Goal: Find specific page/section: Locate a particular part of the current website

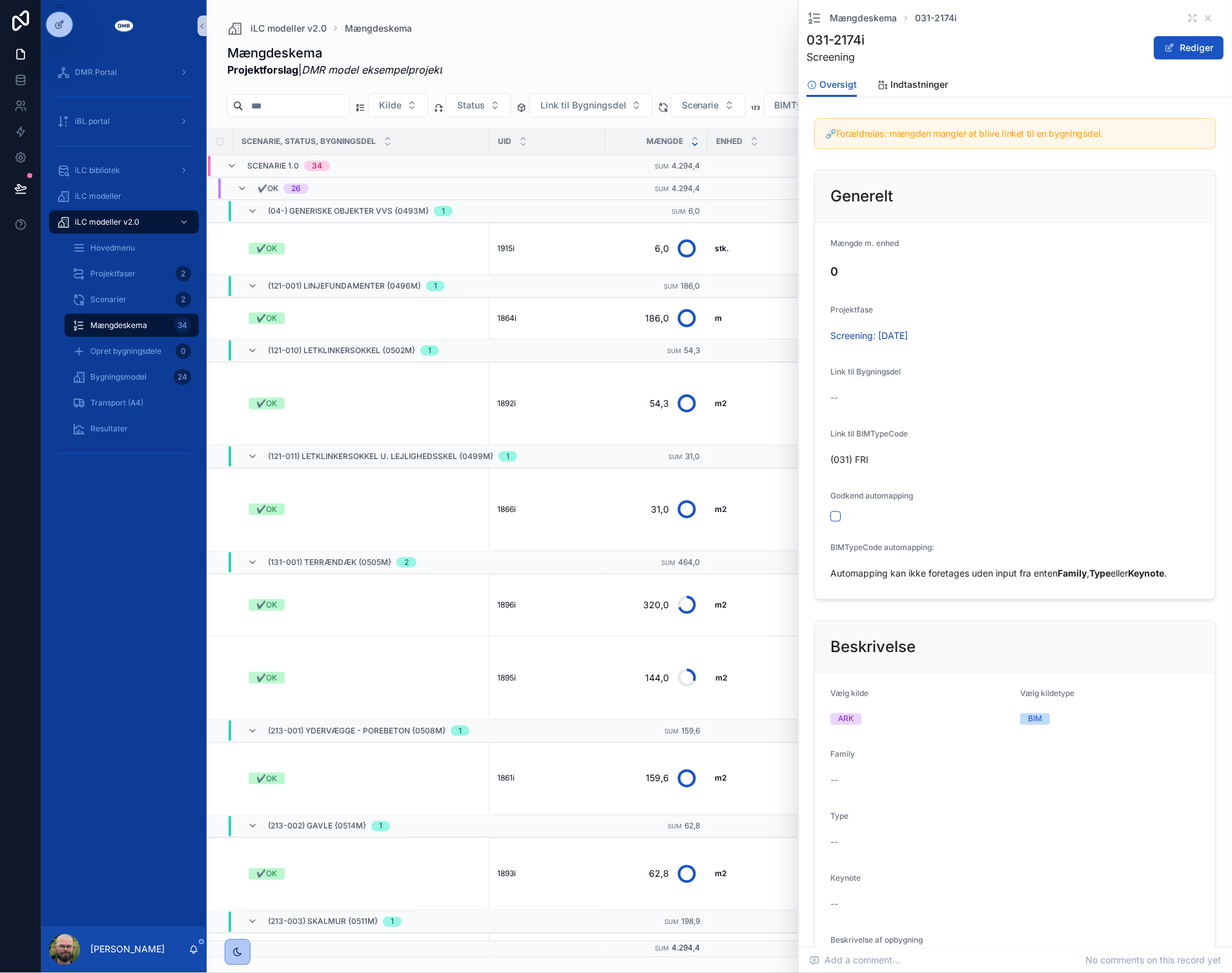
click at [1059, 482] on form "Mængde m. enhed 0 Projektfase Screening: 06/08/2025 Link til Bygningsdel -- Lin…" at bounding box center [1016, 411] width 401 height 376
click at [973, 521] on form "Mængde m. enhed 0 Projektfase Screening: 06/08/2025 Link til Bygningsdel -- Lin…" at bounding box center [1016, 411] width 401 height 376
click at [1206, 18] on icon "scrollable content" at bounding box center [1209, 18] width 5 height 5
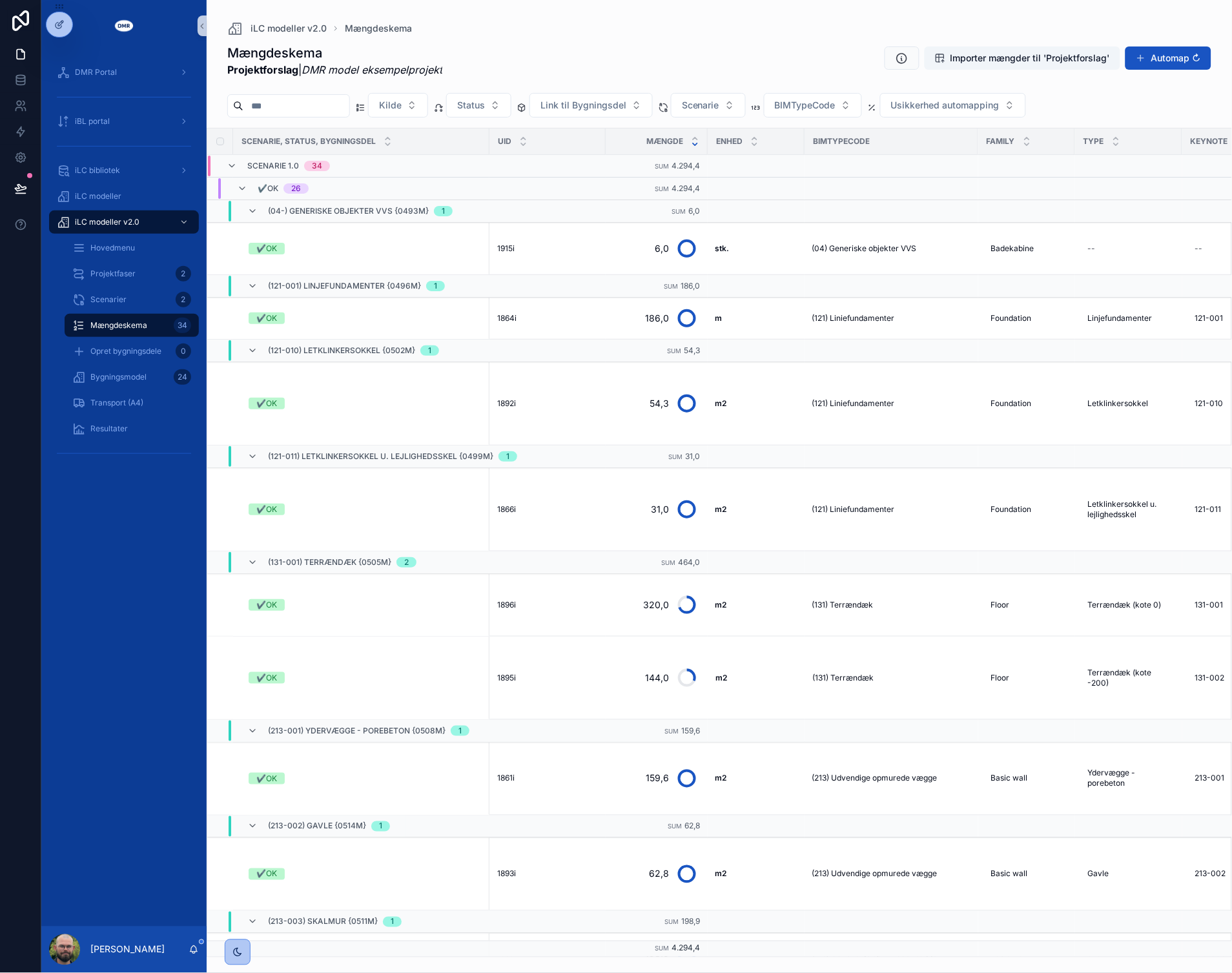
click at [158, 583] on div "DMR Portal iBL portal iLC bibliotek iLC modeller iLC modeller v2.0 Hovedmenu Pr…" at bounding box center [124, 489] width 166 height 875
click at [132, 551] on div "DMR Portal iBL portal iLC bibliotek iLC modeller iLC modeller v2.0 Hovedmenu Pr…" at bounding box center [124, 489] width 166 height 875
click at [173, 584] on div "DMR Portal iBL portal iLC bibliotek iLC modeller iLC modeller v2.0 Hovedmenu Pr…" at bounding box center [124, 489] width 166 height 875
